Goal: Navigation & Orientation: Find specific page/section

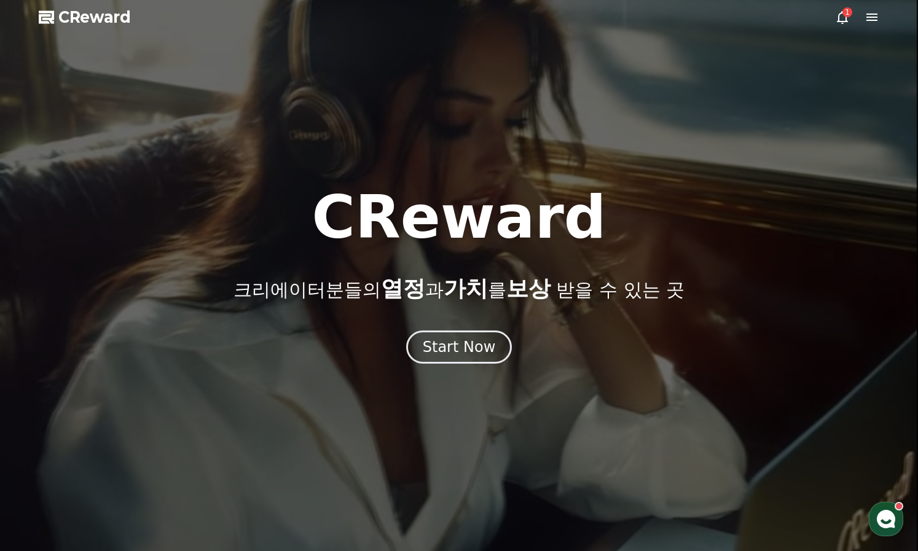
click at [839, 15] on icon at bounding box center [842, 17] width 11 height 13
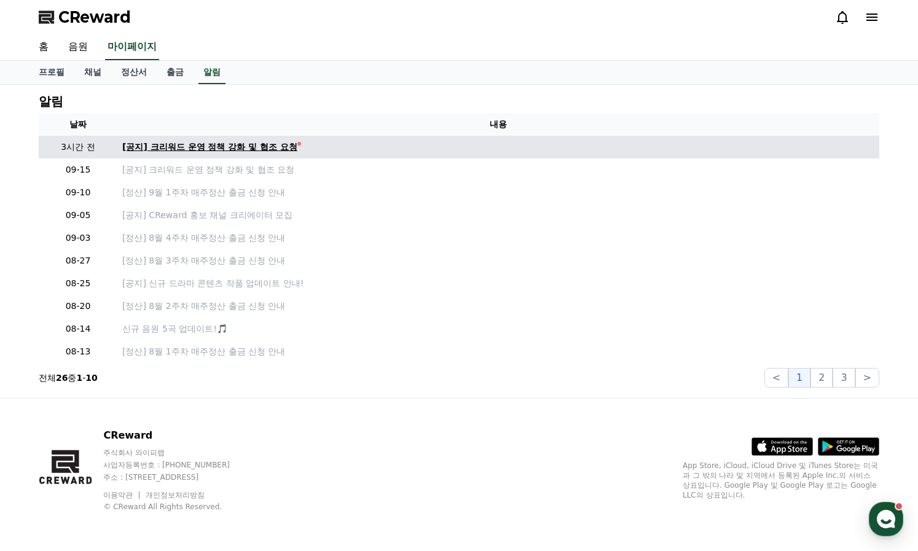
click at [247, 148] on div "[공지] 크리워드 운영 정책 강화 및 협조 요청" at bounding box center [209, 147] width 175 height 13
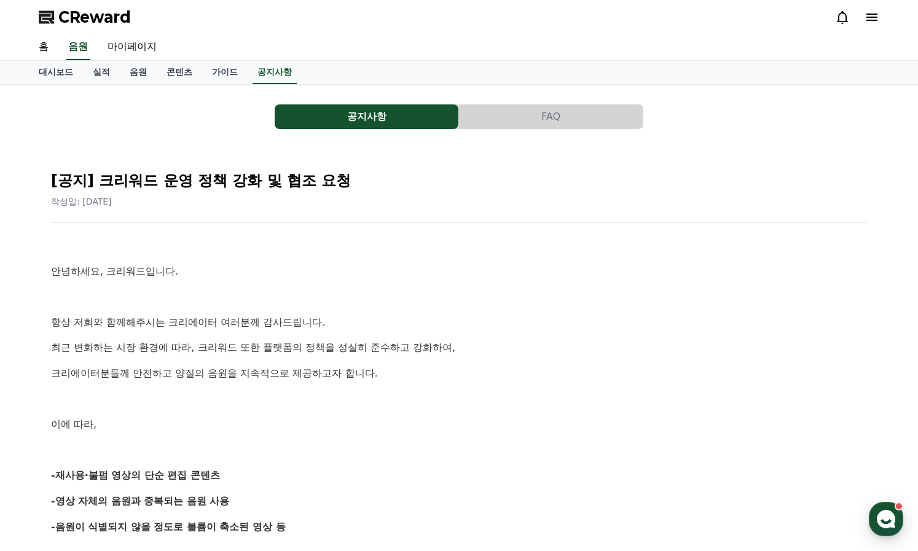
click at [463, 304] on p at bounding box center [459, 297] width 816 height 16
click at [358, 122] on button "공지사항" at bounding box center [367, 116] width 184 height 25
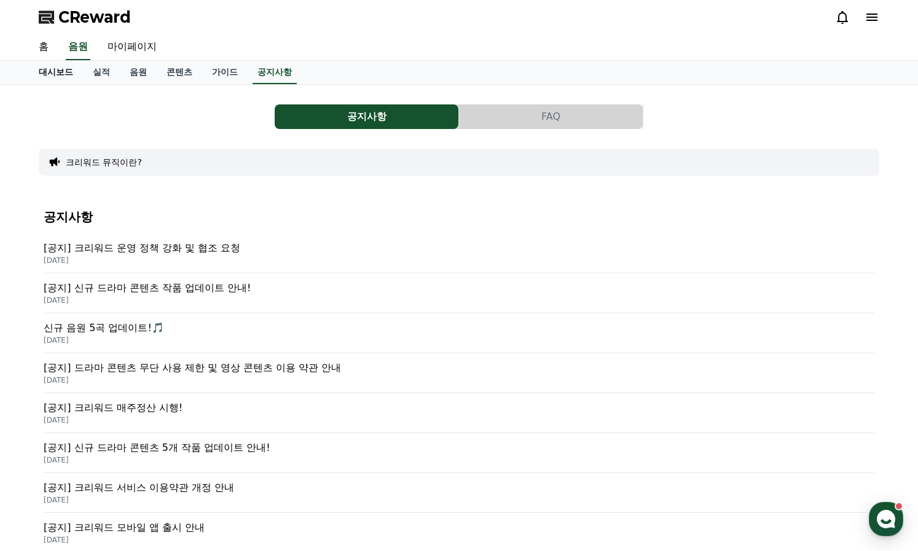
click at [65, 73] on link "대시보드" at bounding box center [56, 72] width 54 height 23
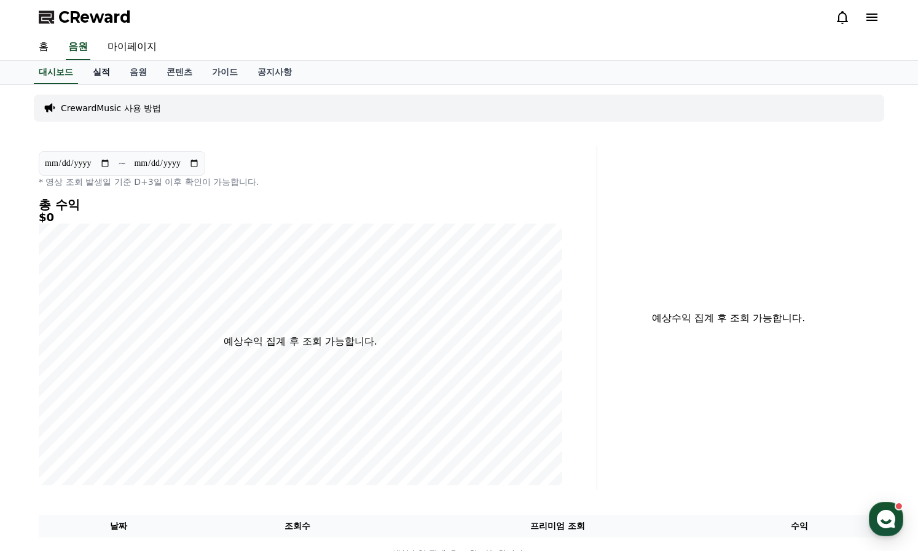
click at [112, 74] on link "실적" at bounding box center [101, 72] width 37 height 23
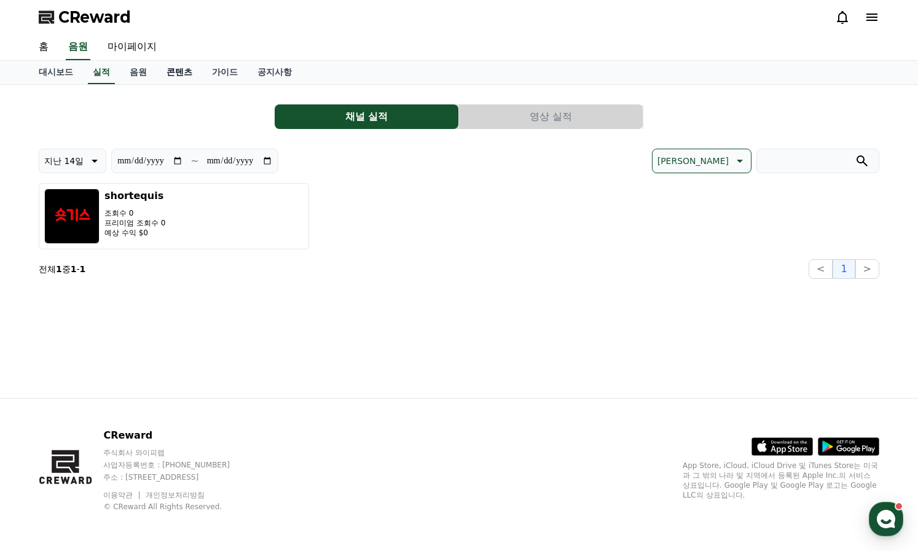
click at [175, 73] on link "콘텐츠" at bounding box center [179, 72] width 45 height 23
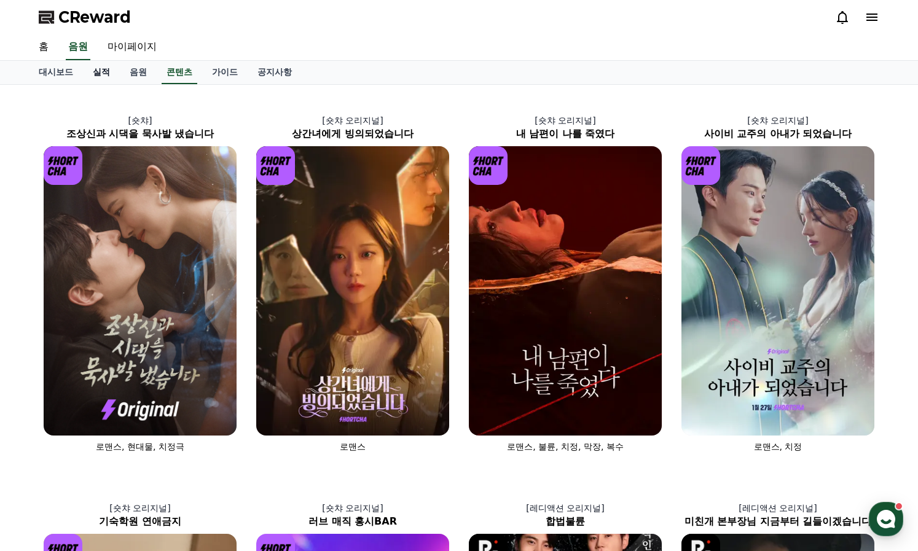
click at [92, 72] on link "실적" at bounding box center [101, 72] width 37 height 23
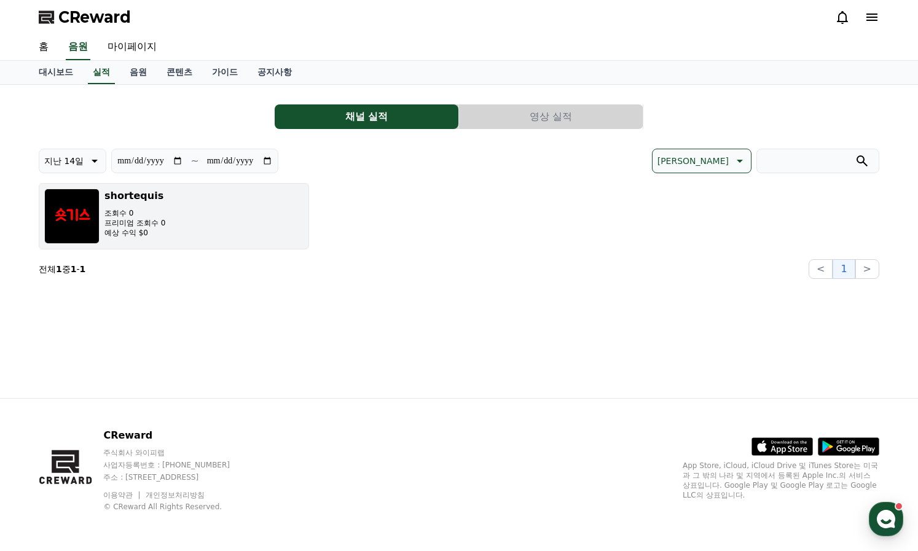
click at [186, 209] on button "shortequis 조회수 0 프리미엄 조회수 0 예상 수익 $0" at bounding box center [174, 216] width 270 height 66
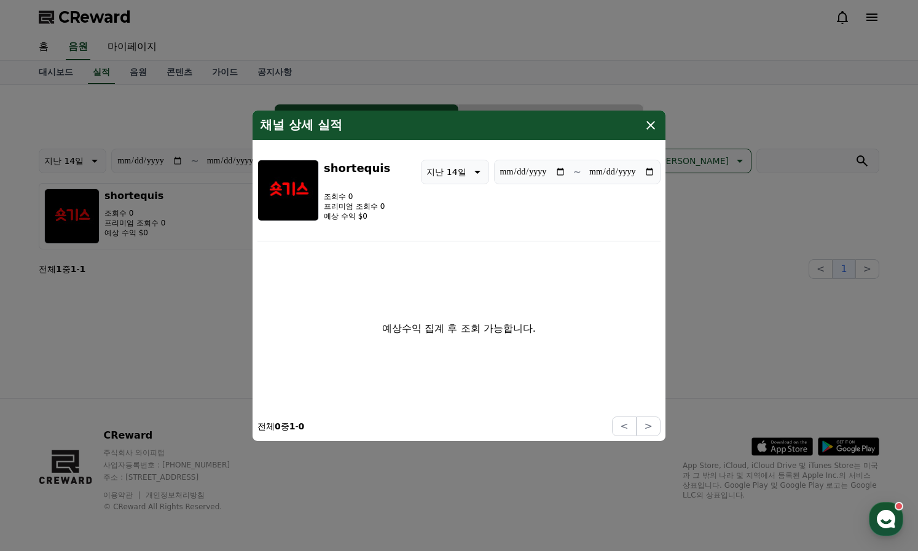
click at [655, 119] on icon "modal" at bounding box center [650, 124] width 15 height 15
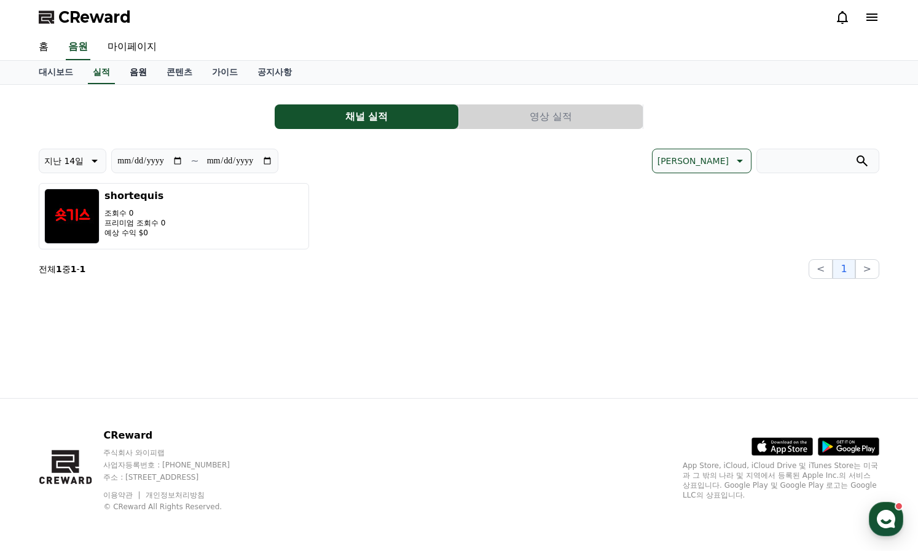
click at [137, 71] on link "음원" at bounding box center [138, 72] width 37 height 23
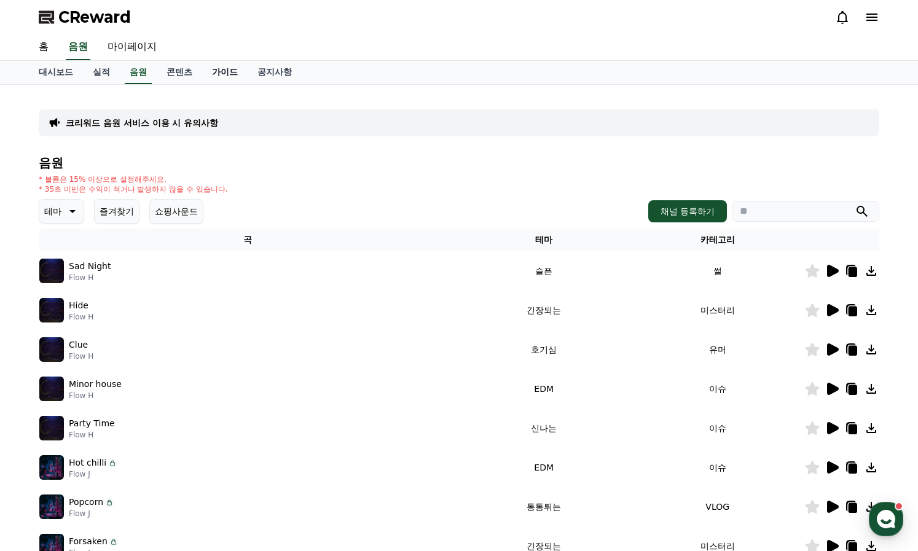
click at [226, 74] on link "가이드" at bounding box center [224, 72] width 45 height 23
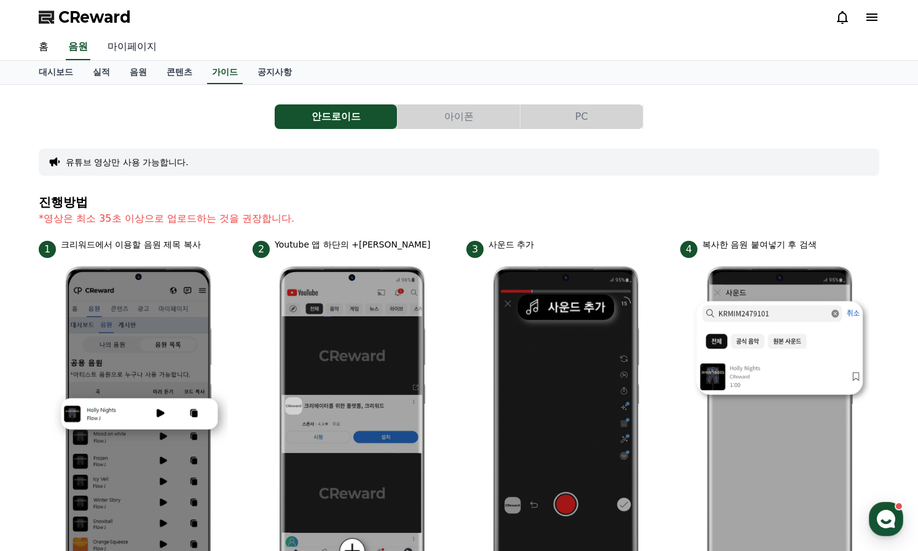
click at [126, 45] on link "마이페이지" at bounding box center [132, 47] width 69 height 26
select select "**********"
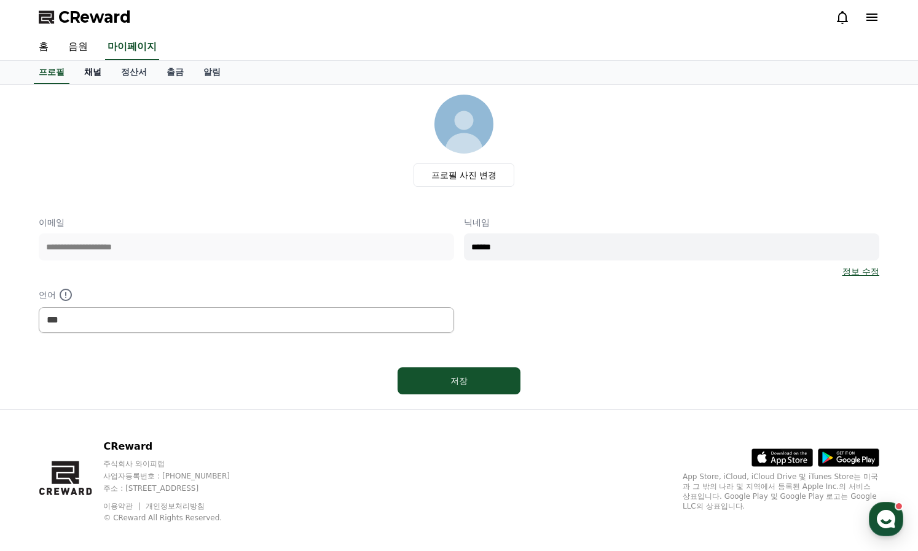
click at [96, 70] on link "채널" at bounding box center [92, 72] width 37 height 23
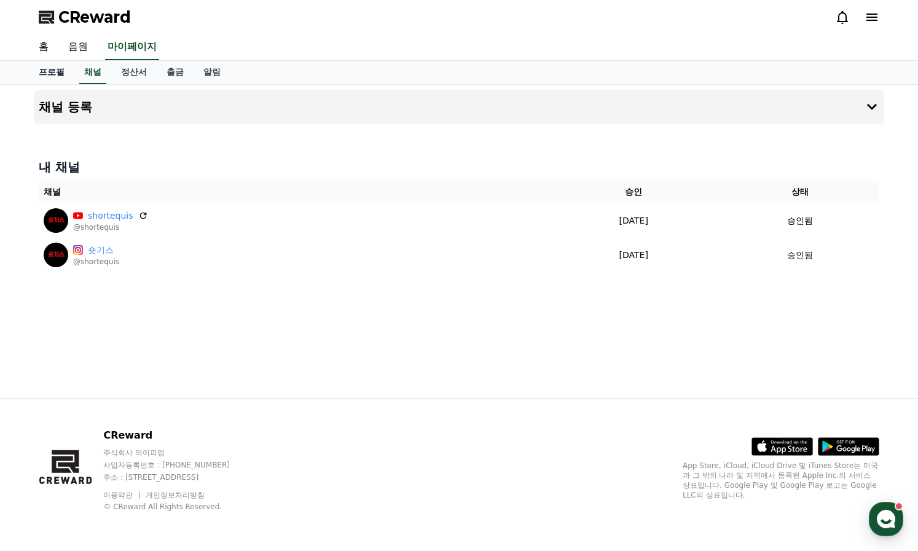
click at [47, 68] on link "프로필" at bounding box center [51, 72] width 45 height 23
select select "**********"
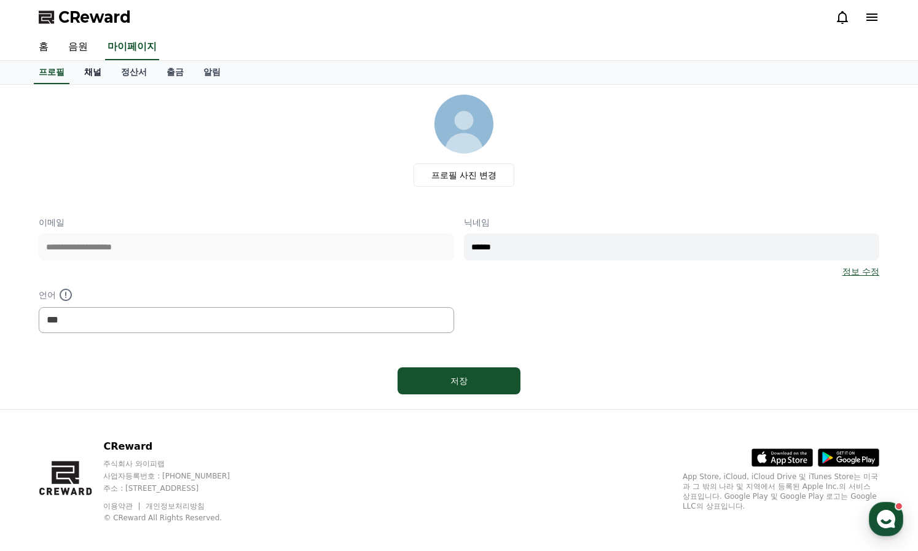
click at [97, 72] on link "채널" at bounding box center [92, 72] width 37 height 23
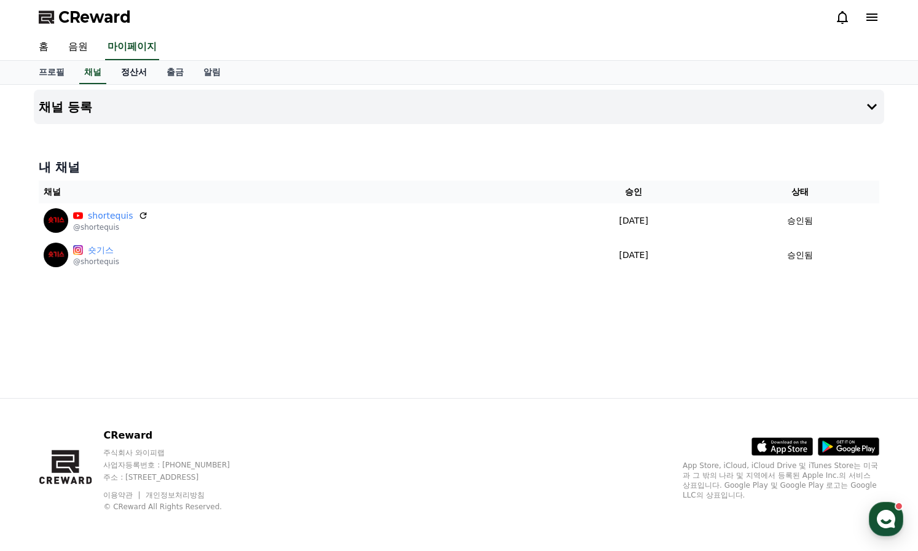
click at [135, 75] on link "정산서" at bounding box center [133, 72] width 45 height 23
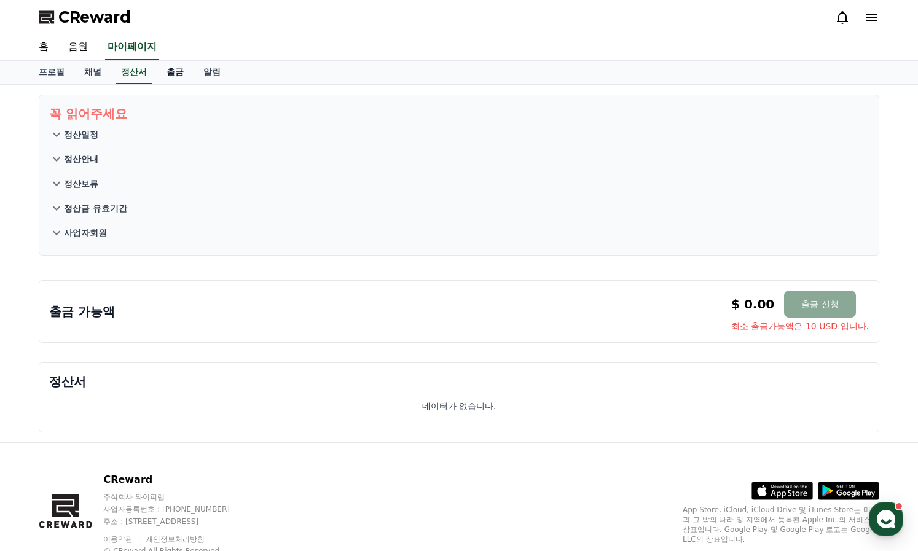
click at [162, 75] on link "출금" at bounding box center [175, 72] width 37 height 23
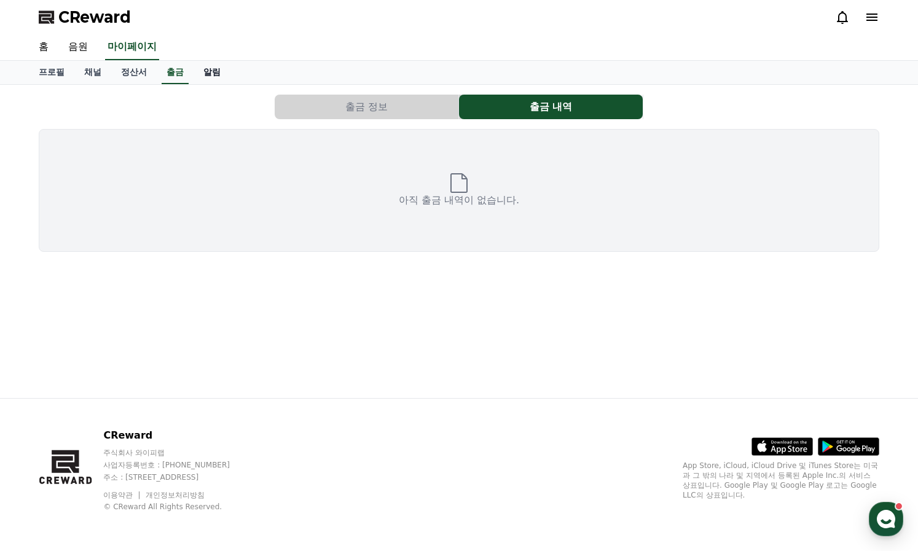
click at [219, 74] on link "알림" at bounding box center [212, 72] width 37 height 23
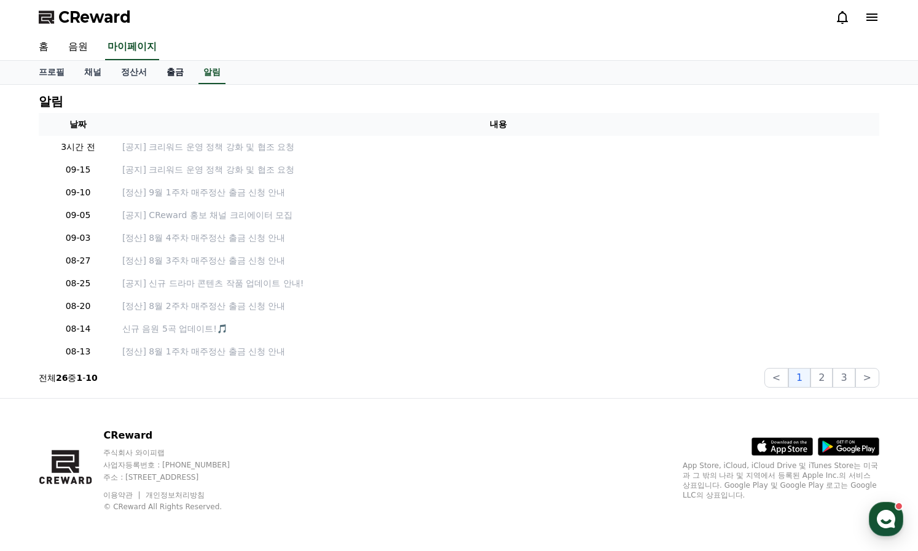
click at [168, 75] on link "출금" at bounding box center [175, 72] width 37 height 23
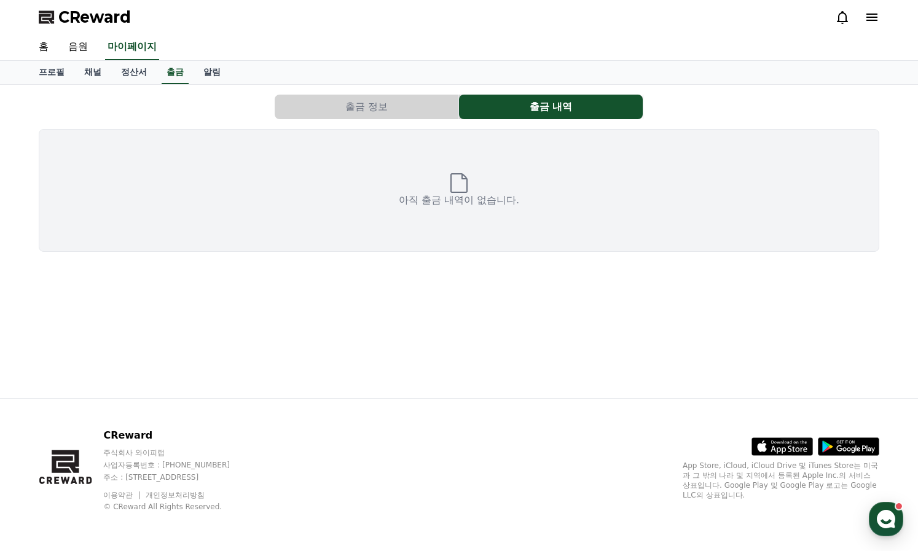
click at [406, 112] on button "출금 정보" at bounding box center [367, 107] width 184 height 25
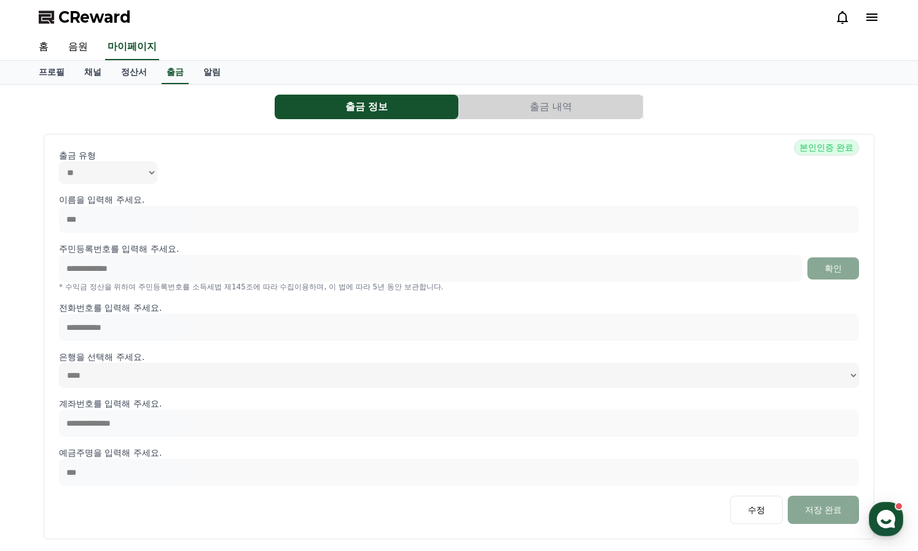
click at [28, 218] on div "**********" at bounding box center [459, 319] width 918 height 469
click at [53, 76] on link "프로필" at bounding box center [51, 72] width 45 height 23
select select "**********"
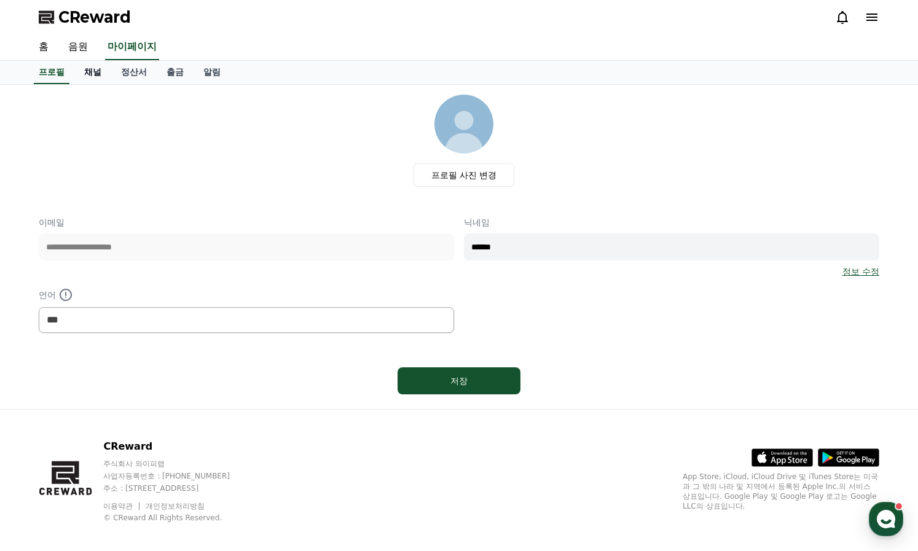
click at [93, 76] on link "채널" at bounding box center [92, 72] width 37 height 23
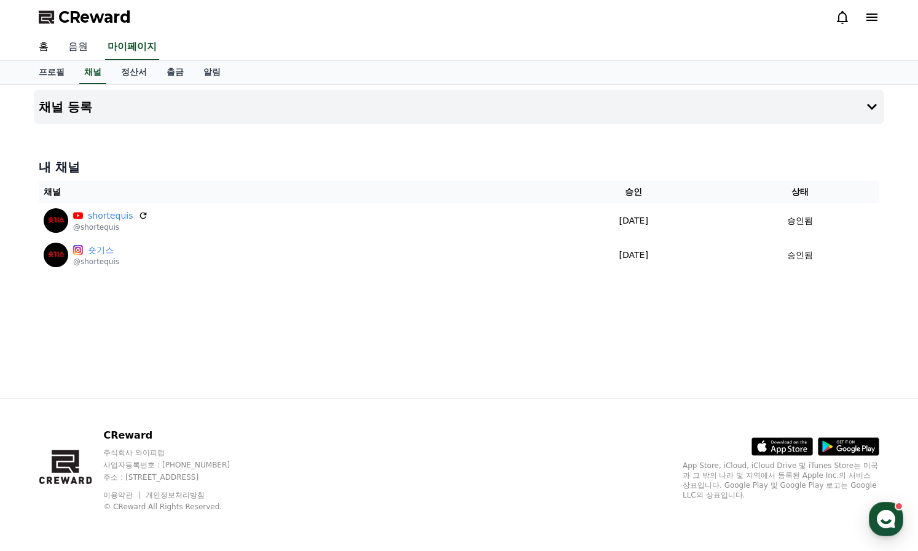
click at [76, 49] on link "음원" at bounding box center [77, 47] width 39 height 26
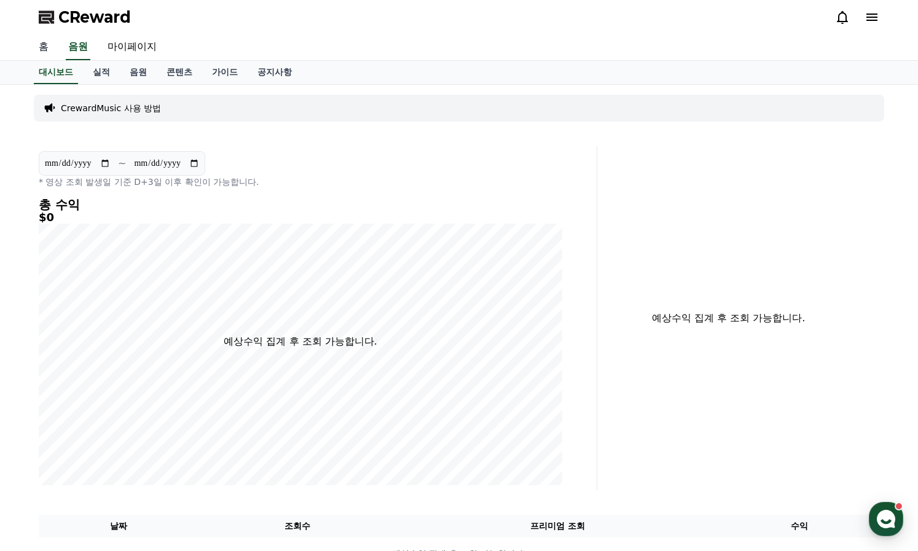
click at [44, 42] on link "홈" at bounding box center [43, 47] width 29 height 26
